Goal: Find specific page/section: Find specific page/section

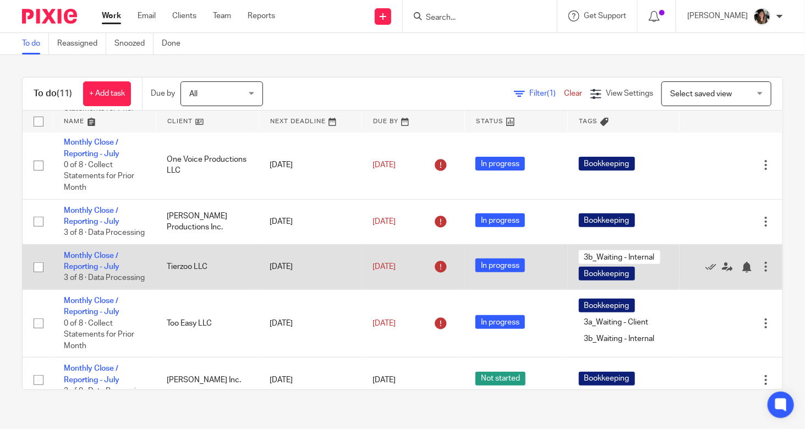
scroll to position [302, 0]
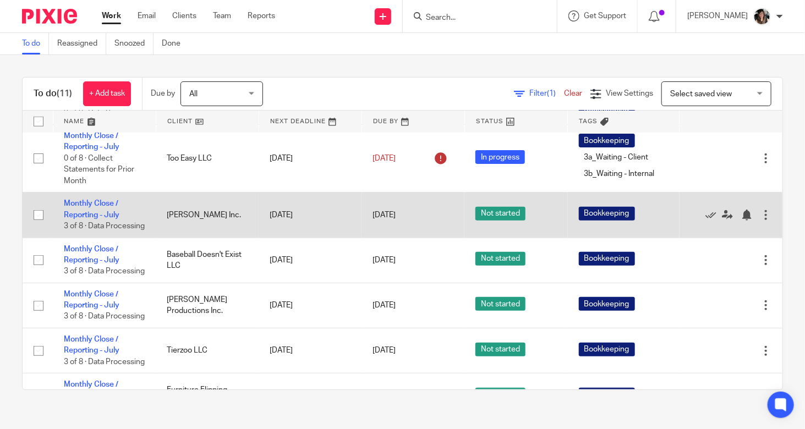
click at [201, 238] on td "[PERSON_NAME] Inc." at bounding box center [207, 215] width 103 height 45
click at [89, 233] on td "Monthly Close / Reporting - July 3 of 8 · Data Processing" at bounding box center [104, 215] width 103 height 45
click at [95, 218] on link "Monthly Close / Reporting - July" at bounding box center [92, 209] width 56 height 19
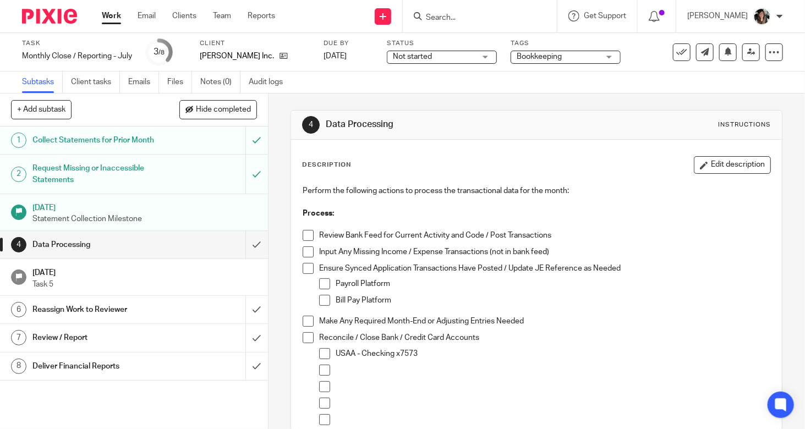
click at [129, 146] on h1 "Collect Statements for Prior Month" at bounding box center [99, 140] width 135 height 17
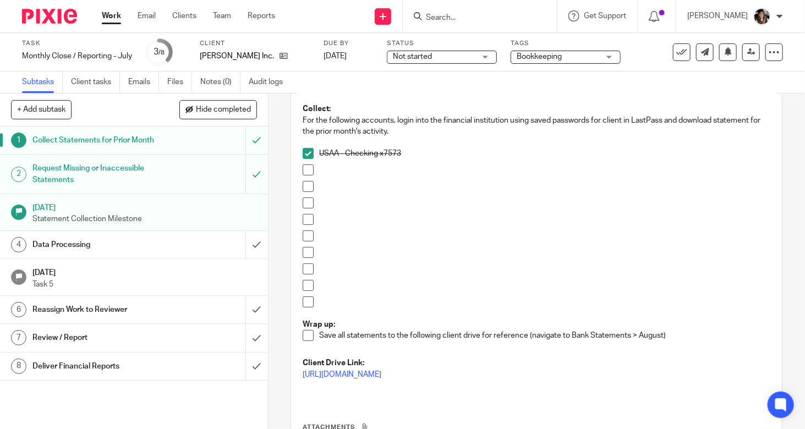
scroll to position [20, 0]
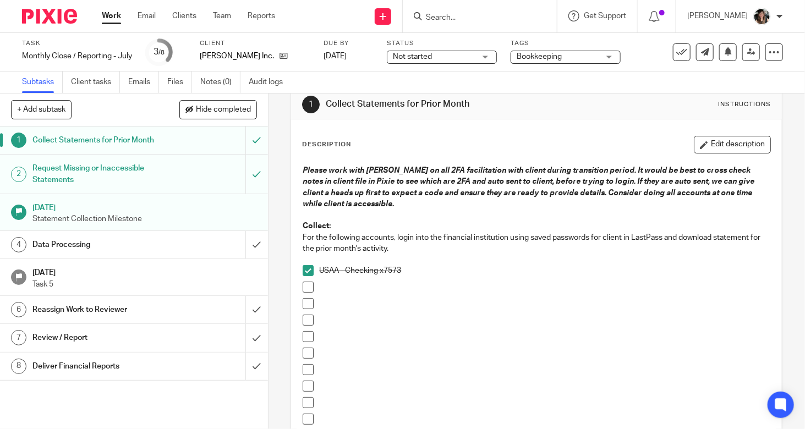
click at [73, 254] on link "4 Data Processing" at bounding box center [122, 245] width 245 height 28
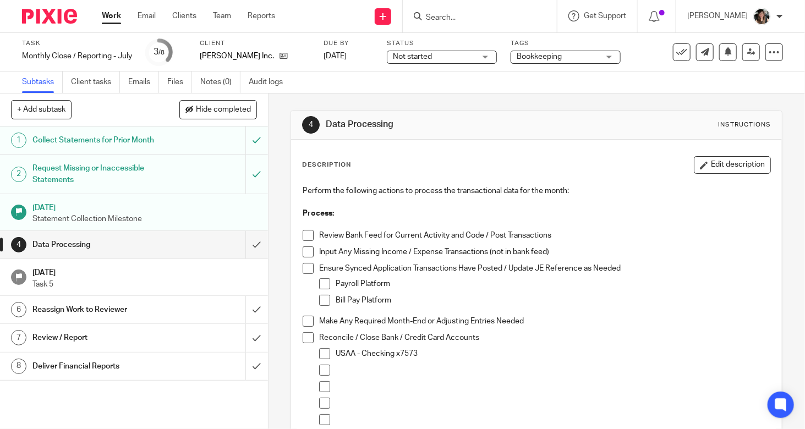
click at [177, 145] on div "Collect Statements for Prior Month" at bounding box center [133, 140] width 202 height 17
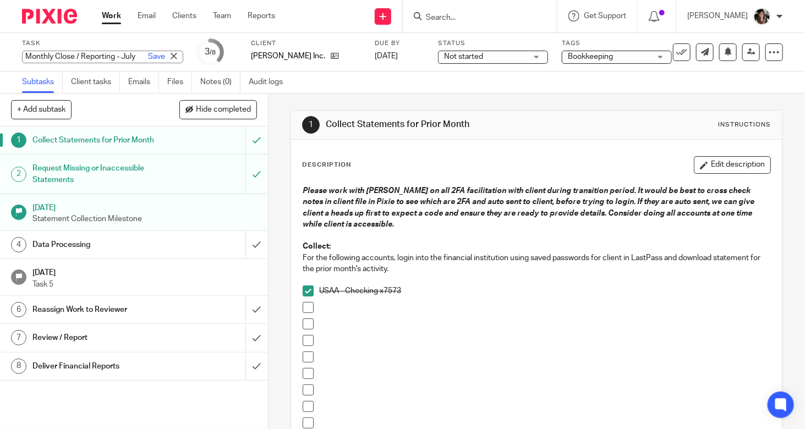
click at [121, 54] on div "Monthly Close / Reporting - July Save Monthly Close / Reporting - July" at bounding box center [102, 57] width 161 height 13
click at [320, 27] on div "Send new email Create task Add client Request signature Get Support Contact Sup…" at bounding box center [548, 16] width 513 height 32
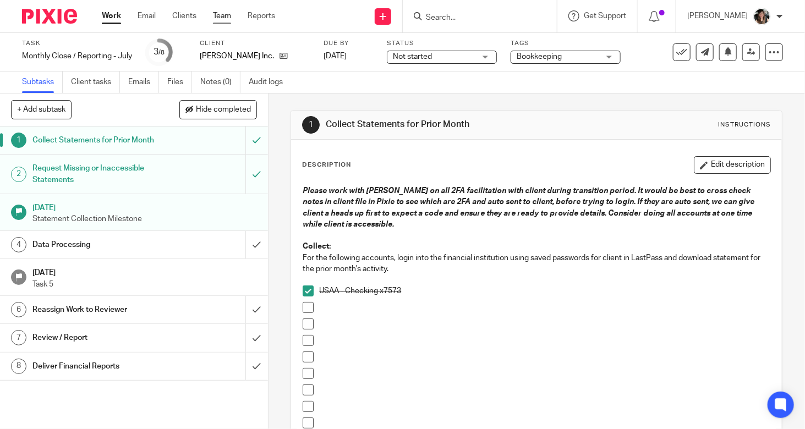
click at [216, 15] on link "Team" at bounding box center [222, 15] width 18 height 11
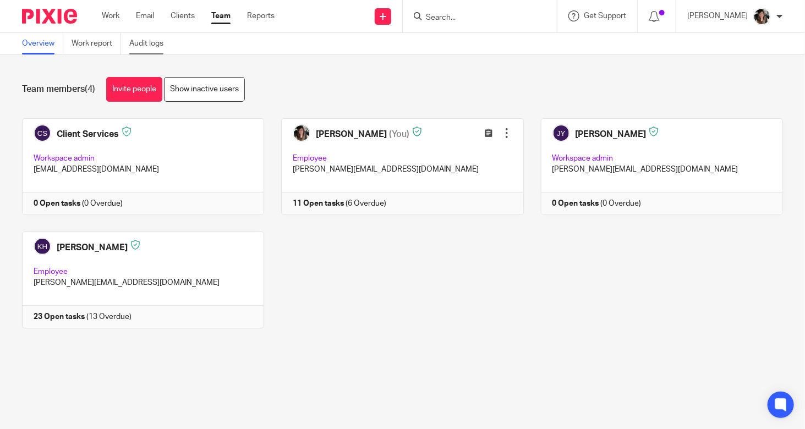
click at [153, 45] on link "Audit logs" at bounding box center [150, 43] width 42 height 21
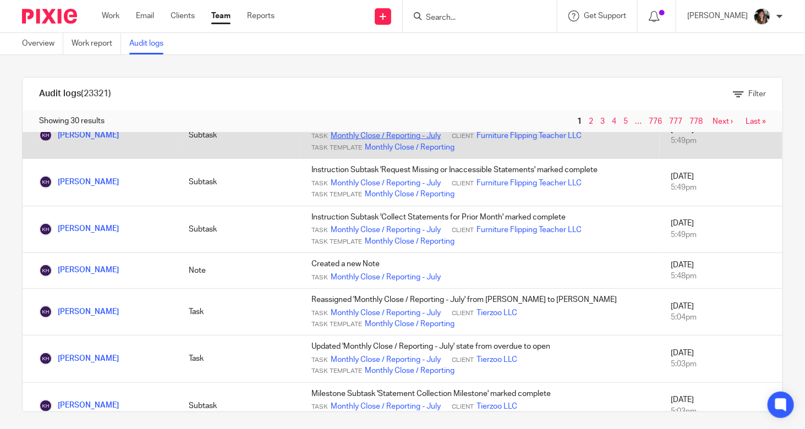
scroll to position [330, 0]
